Goal: Task Accomplishment & Management: Manage account settings

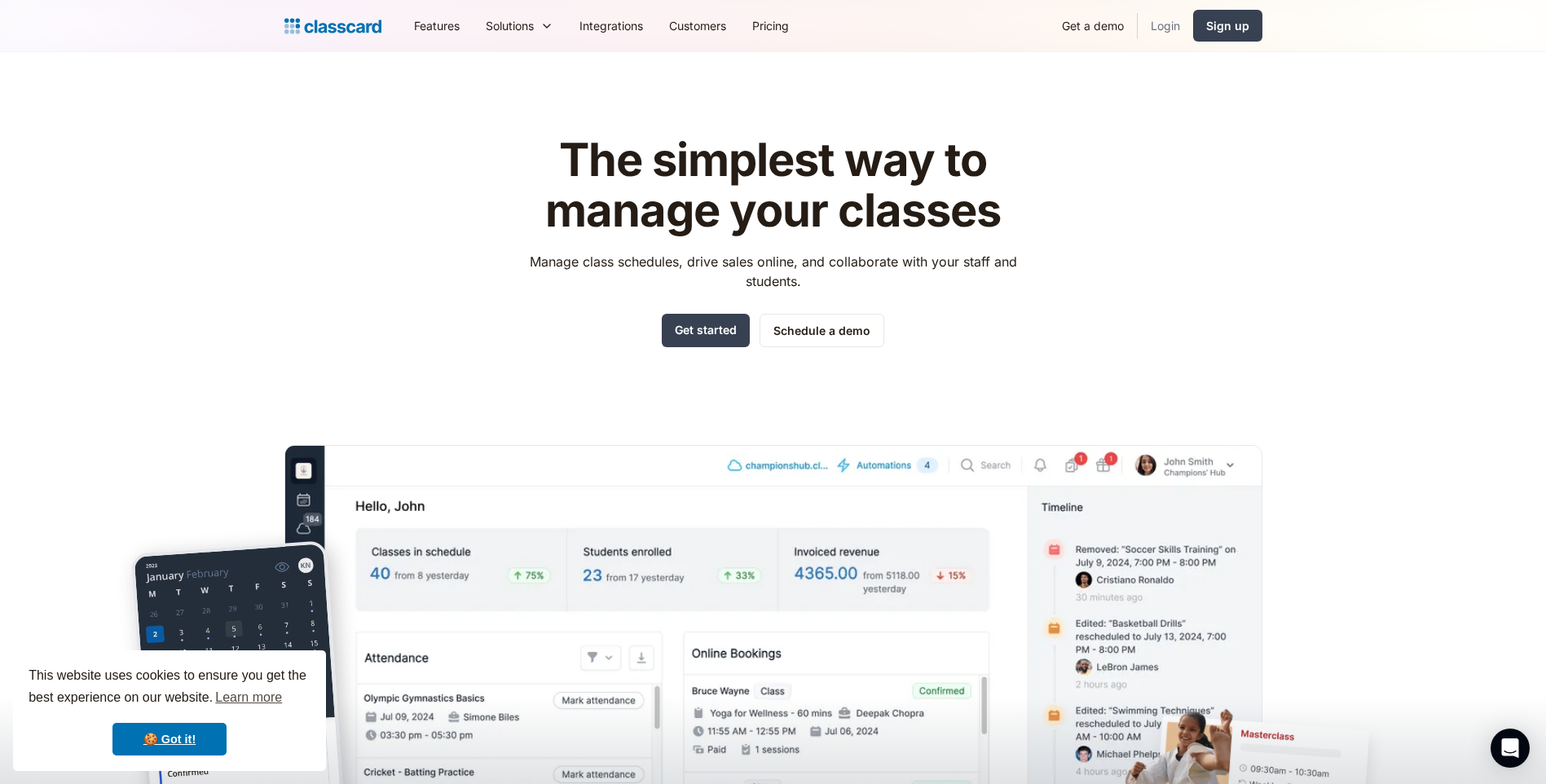
click at [1171, 27] on link "Login" at bounding box center [1164, 25] width 55 height 37
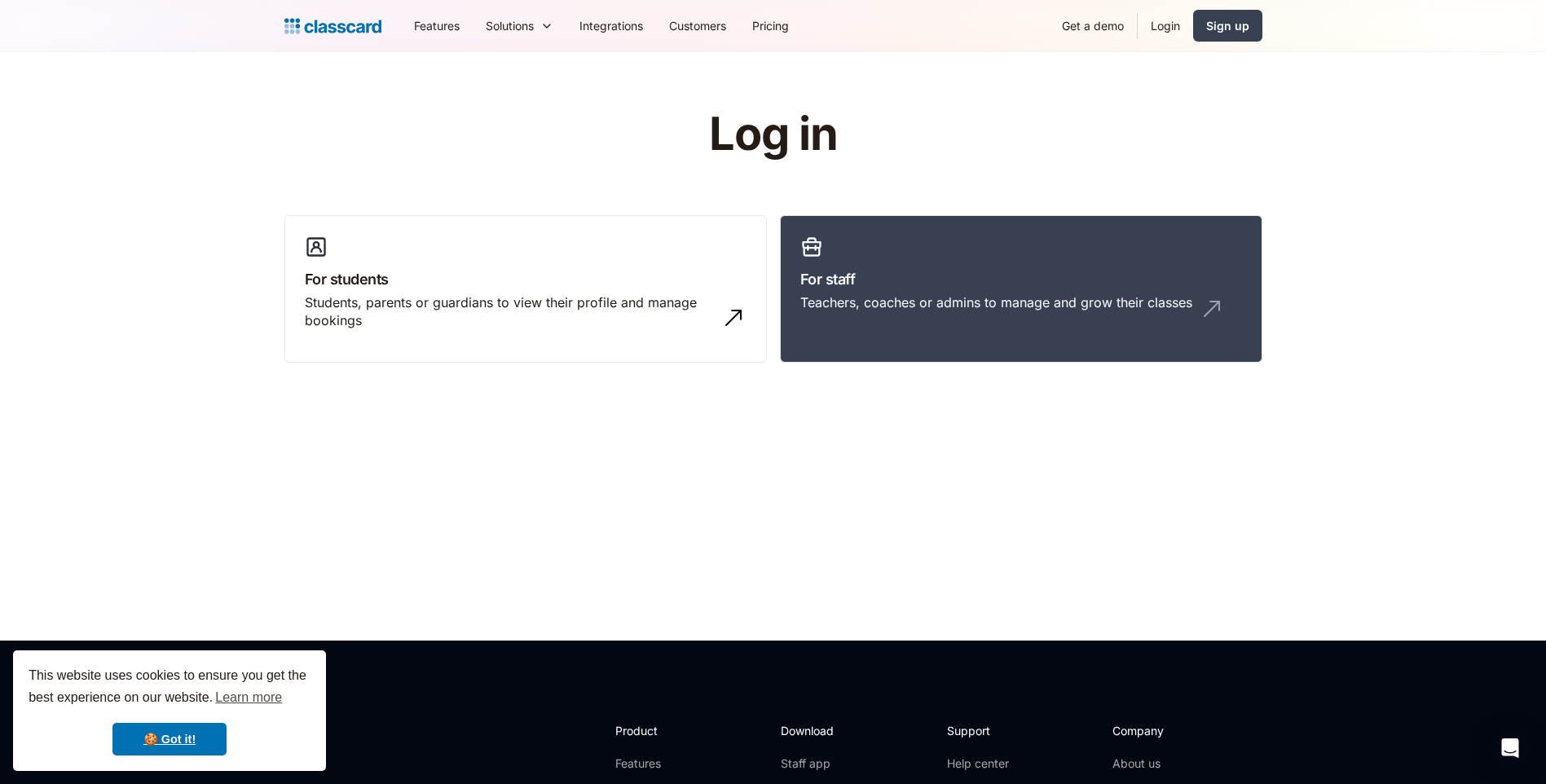
click at [1170, 35] on link "Login" at bounding box center [1164, 25] width 55 height 37
click at [1159, 27] on link "Login" at bounding box center [1164, 25] width 55 height 37
click at [1159, 30] on link "Login" at bounding box center [1164, 25] width 55 height 37
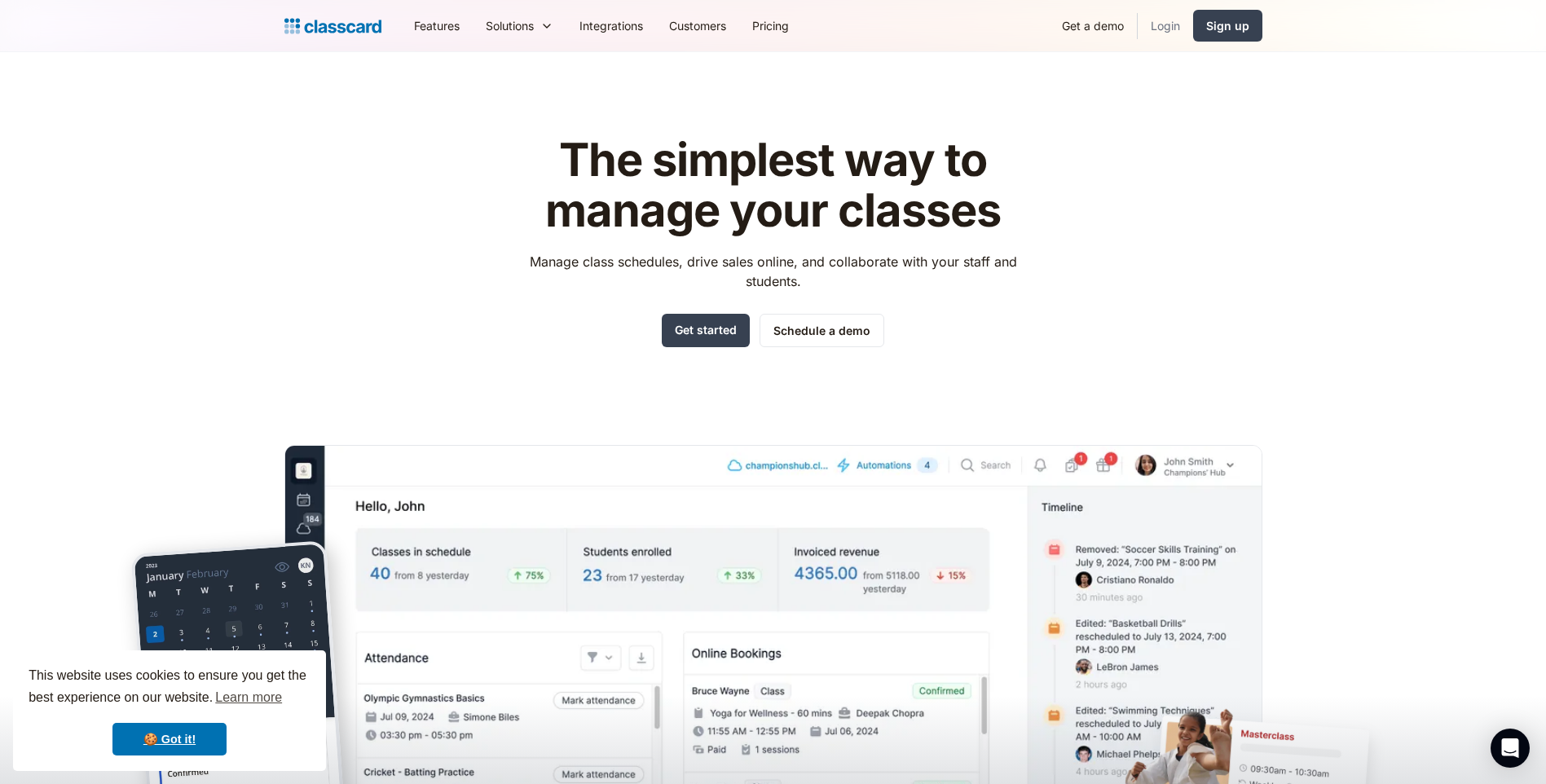
click at [1163, 25] on link "Login" at bounding box center [1164, 25] width 55 height 37
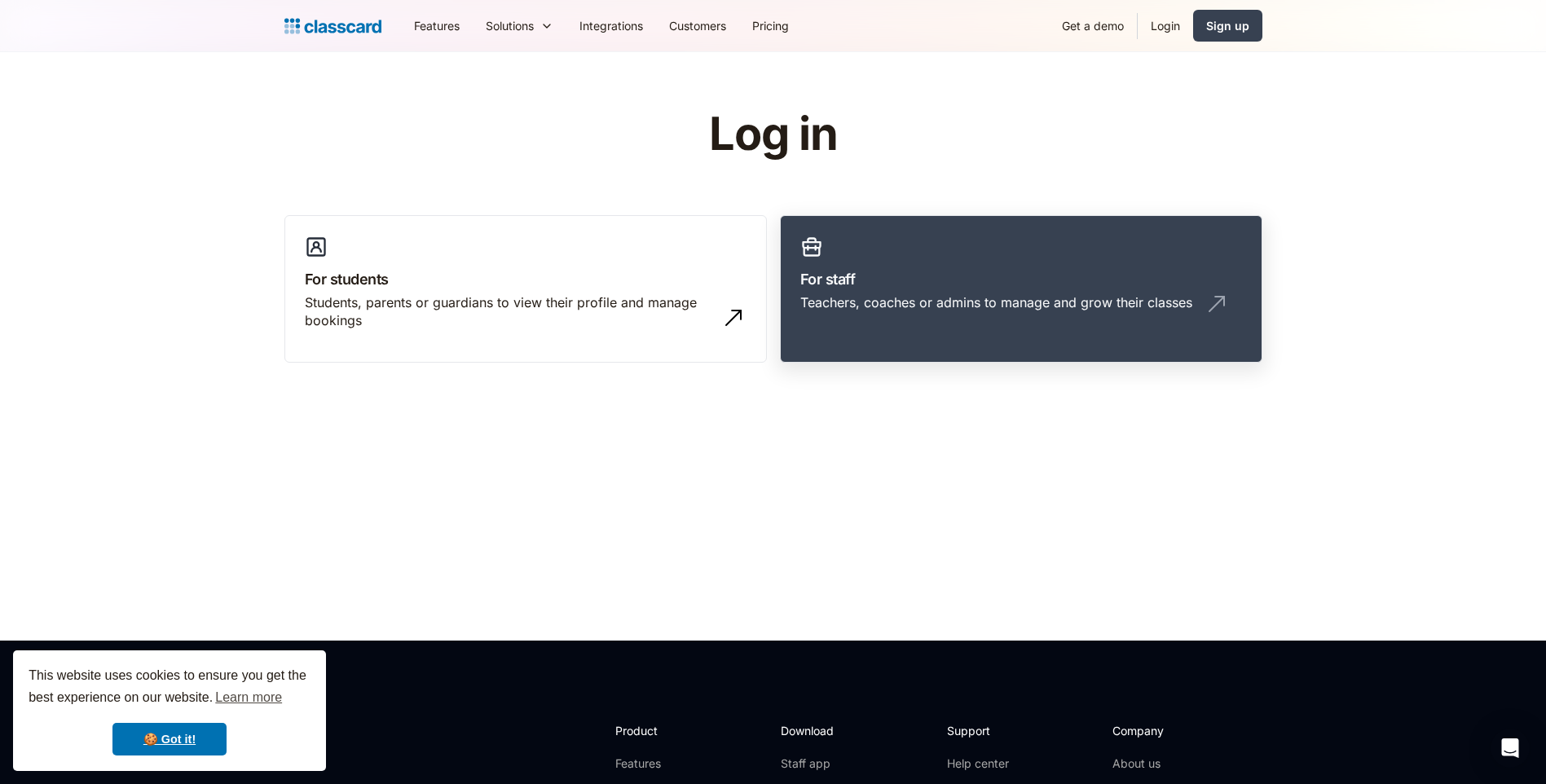
click at [858, 265] on link "For staff Teachers, coaches or admins to manage and grow their classes" at bounding box center [1021, 289] width 482 height 148
